Goal: Information Seeking & Learning: Learn about a topic

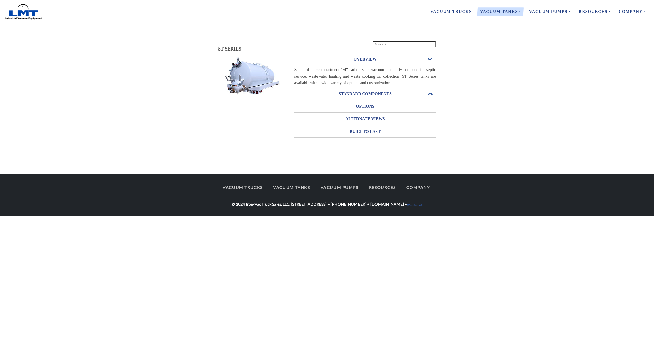
click at [401, 98] on h3 "STANDARD COMPONENTS" at bounding box center [365, 94] width 142 height 8
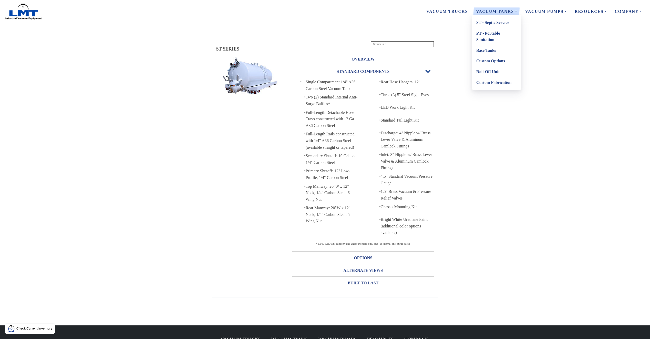
click at [496, 24] on link "ST - Septic Service" at bounding box center [496, 22] width 49 height 11
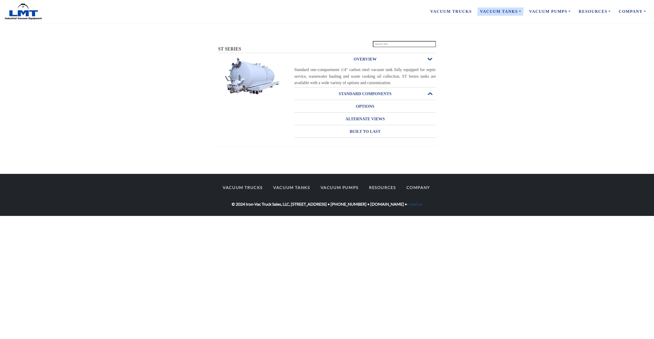
click at [400, 92] on h3 "STANDARD COMPONENTS" at bounding box center [365, 94] width 142 height 8
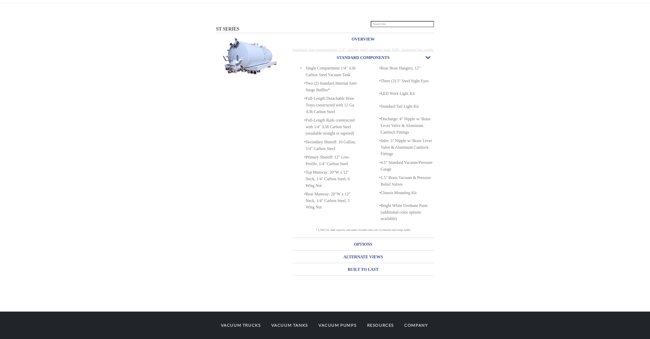
scroll to position [28, 0]
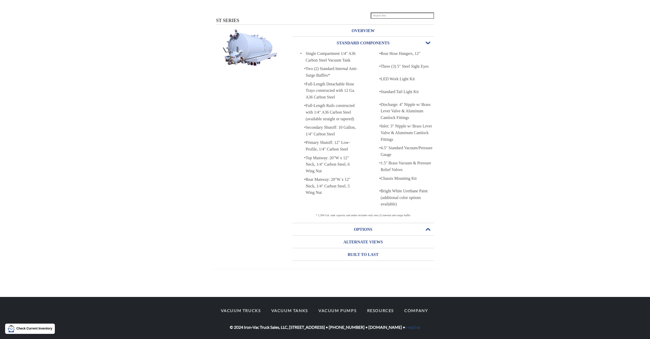
click at [377, 226] on h3 "OPTIONS" at bounding box center [363, 229] width 142 height 8
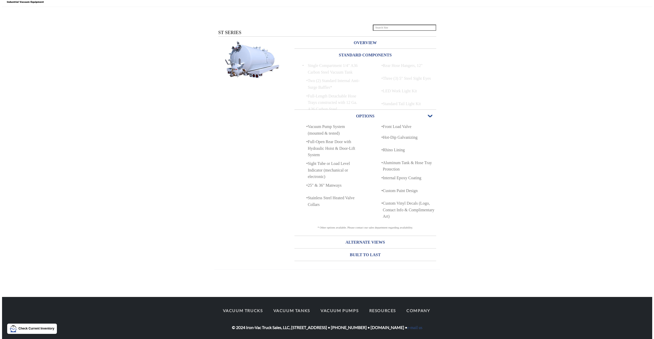
scroll to position [0, 0]
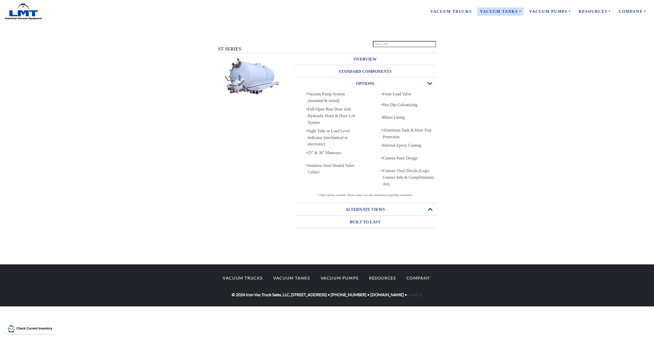
click at [388, 210] on h3 "ALTERNATE VIEWS" at bounding box center [365, 209] width 142 height 8
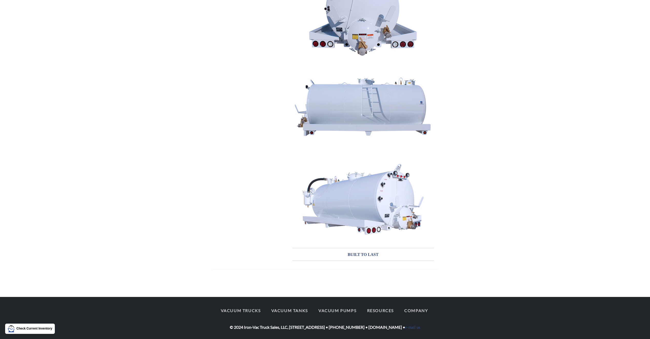
drag, startPoint x: 534, startPoint y: 158, endPoint x: 536, endPoint y: 150, distance: 8.8
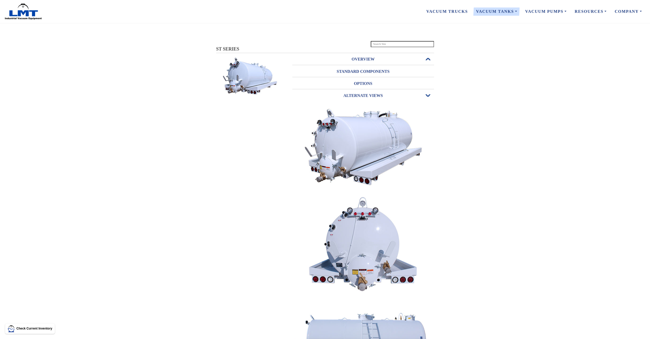
click at [390, 58] on h3 "OVERVIEW" at bounding box center [363, 59] width 142 height 8
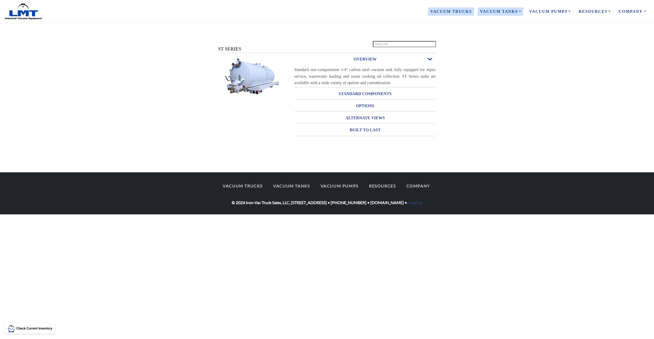
click at [450, 14] on link "Vacuum Trucks" at bounding box center [451, 11] width 50 height 11
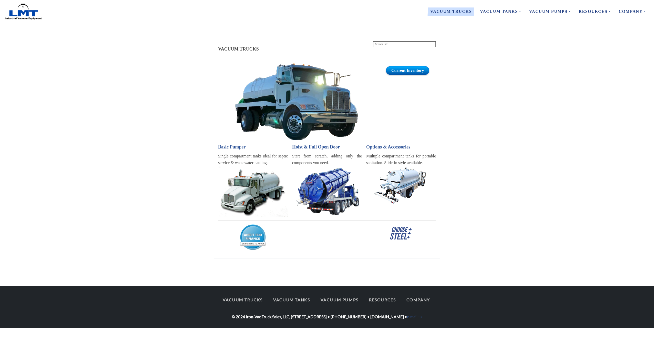
click at [405, 72] on link "Current Inventory" at bounding box center [407, 70] width 43 height 9
